Goal: Book appointment/travel/reservation

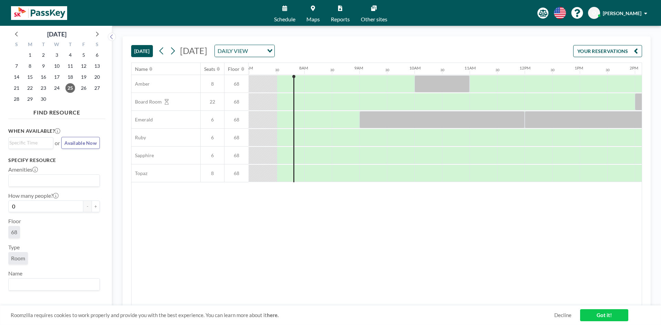
scroll to position [0, 386]
click at [367, 136] on div at bounding box center [373, 137] width 28 height 17
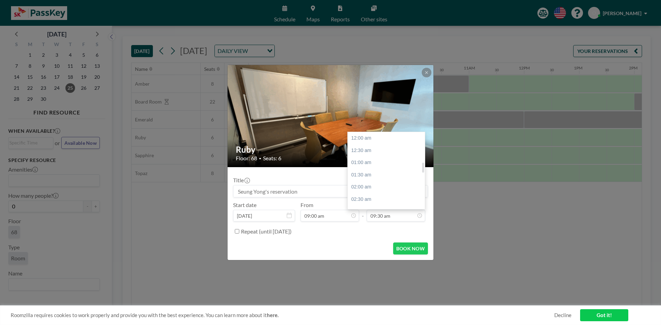
scroll to position [233, 0]
click at [365, 177] on div "11:00 am" at bounding box center [388, 175] width 81 height 12
type input "11:00 am"
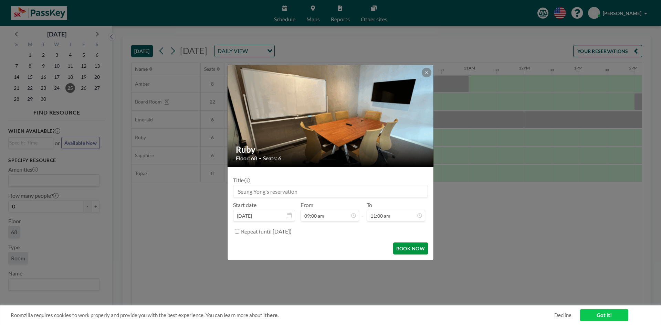
click at [411, 251] on button "BOOK NOW" at bounding box center [410, 249] width 35 height 12
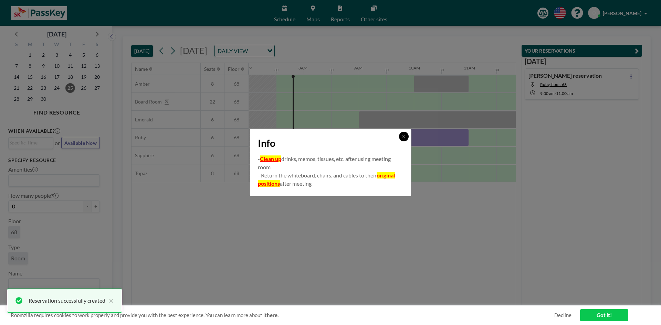
click at [402, 137] on icon at bounding box center [404, 137] width 4 height 4
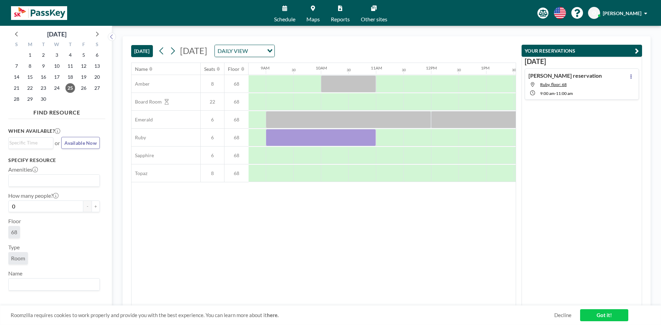
scroll to position [0, 480]
click at [390, 139] on div at bounding box center [389, 137] width 28 height 17
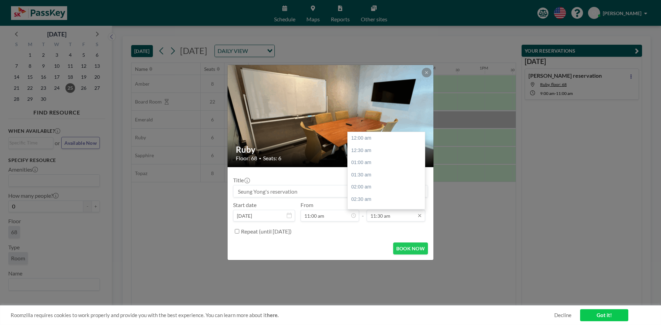
scroll to position [282, 0]
click at [370, 150] on div "12:00 pm" at bounding box center [388, 150] width 81 height 12
type input "12:00 pm"
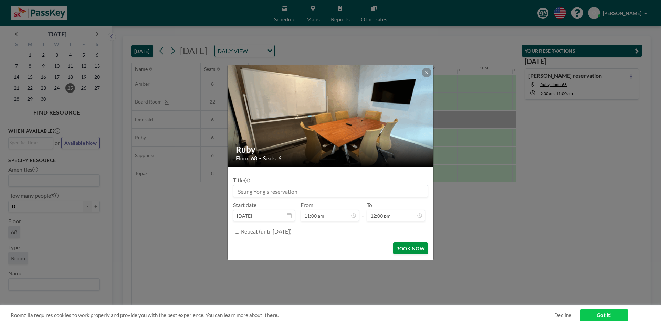
click at [409, 245] on button "BOOK NOW" at bounding box center [410, 249] width 35 height 12
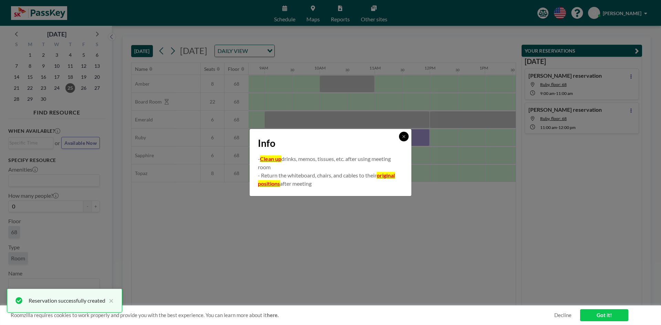
click at [402, 138] on icon at bounding box center [404, 137] width 4 height 4
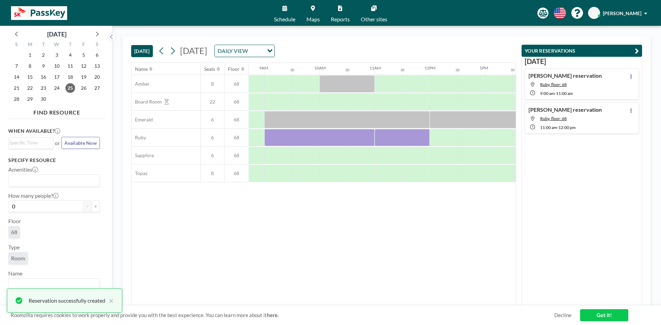
click at [335, 224] on div "Name Seats Floor 12AM 30 1AM 30 2AM 30 3AM 30 4AM 30 5AM 30 6AM 30 7AM 30 8AM 3…" at bounding box center [324, 184] width 384 height 243
